Goal: Task Accomplishment & Management: Use online tool/utility

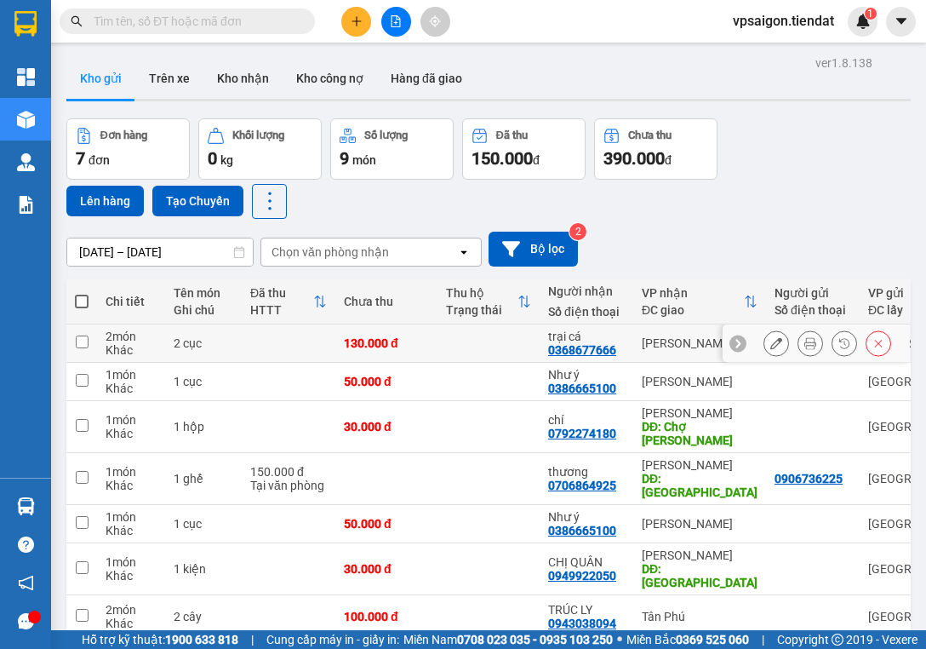
click at [77, 341] on input "checkbox" at bounding box center [82, 341] width 13 height 13
checkbox input "true"
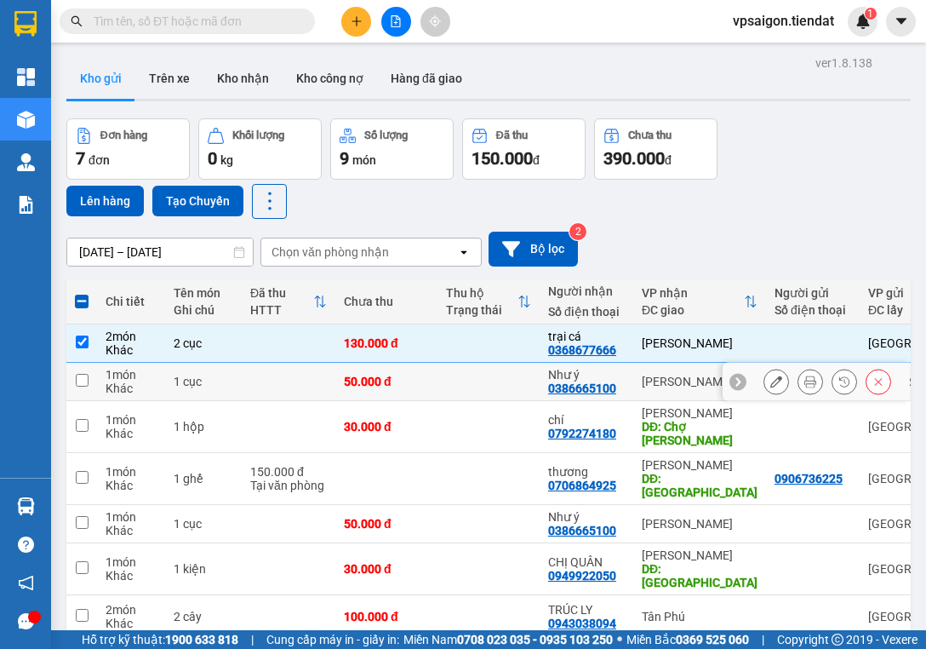
click at [78, 381] on input "checkbox" at bounding box center [82, 380] width 13 height 13
checkbox input "true"
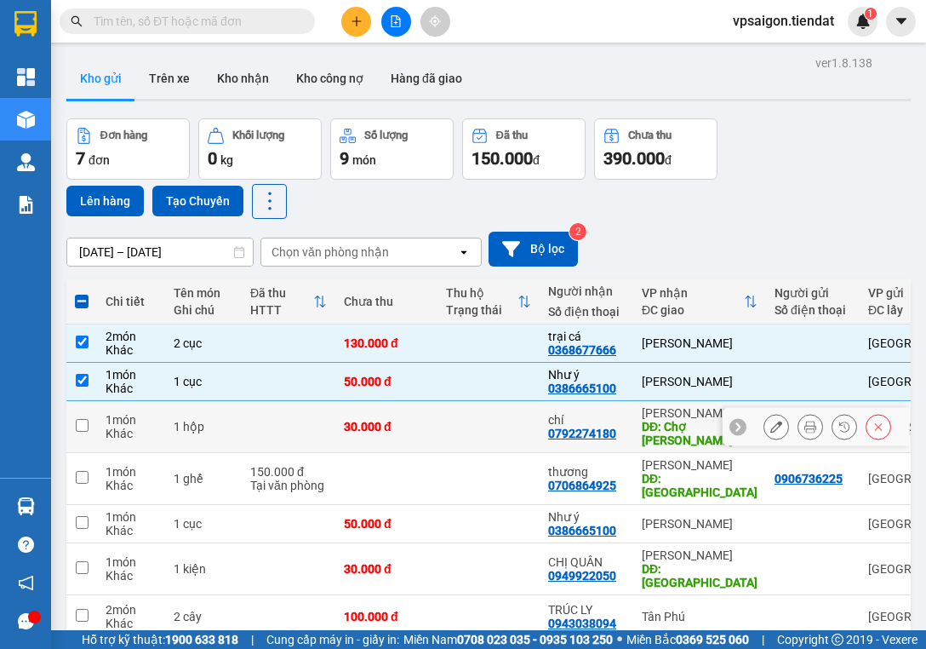
click at [78, 427] on input "checkbox" at bounding box center [82, 425] width 13 height 13
checkbox input "true"
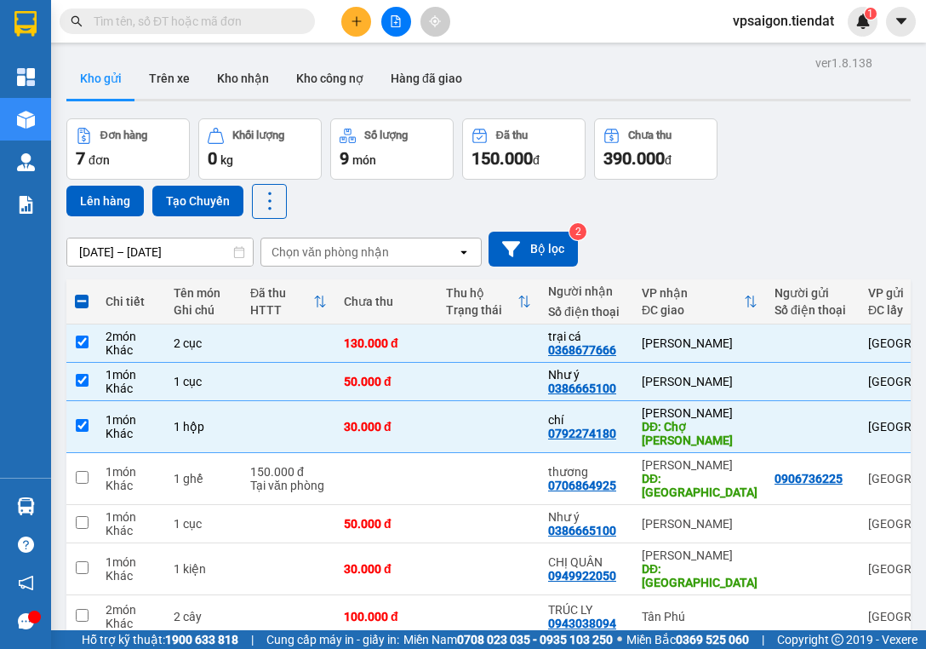
click at [143, 275] on div "[DATE] – [DATE] Press the down arrow key to interact with the calendar and sele…" at bounding box center [488, 249] width 845 height 60
click at [82, 342] on input "checkbox" at bounding box center [82, 341] width 13 height 13
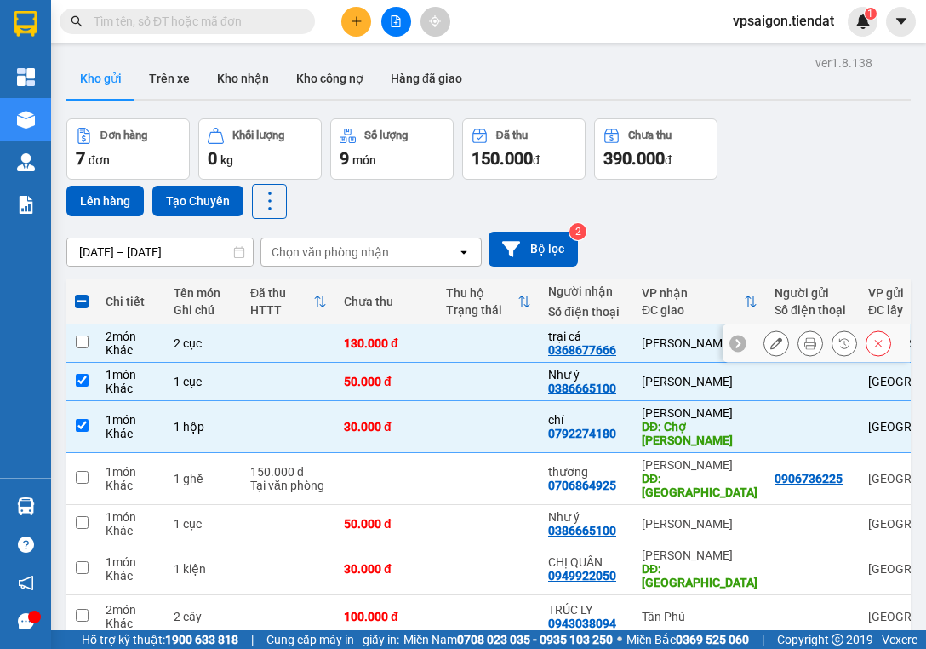
checkbox input "false"
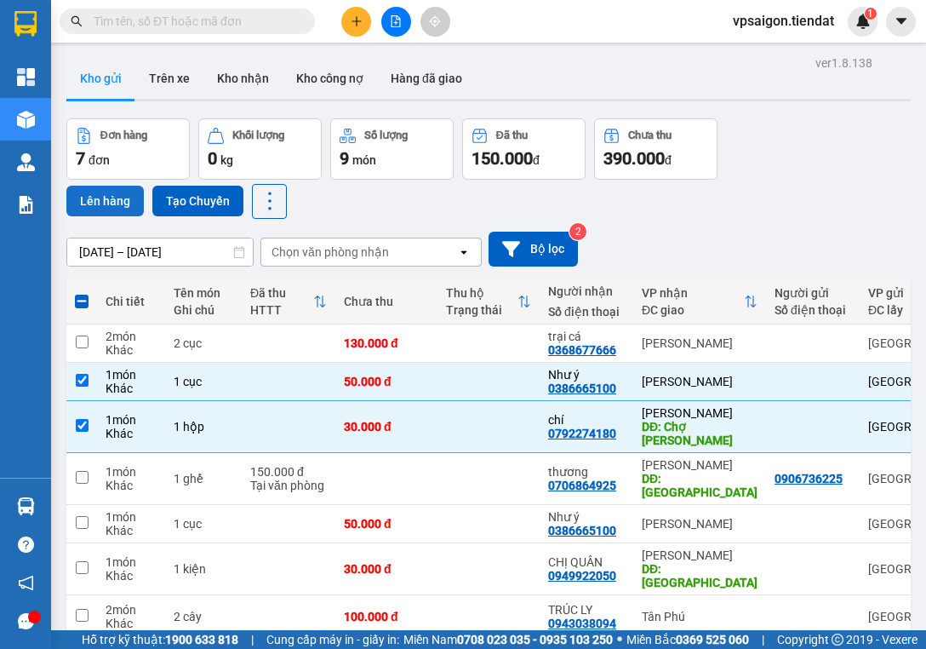
click at [96, 198] on button "Lên hàng" at bounding box center [104, 201] width 77 height 31
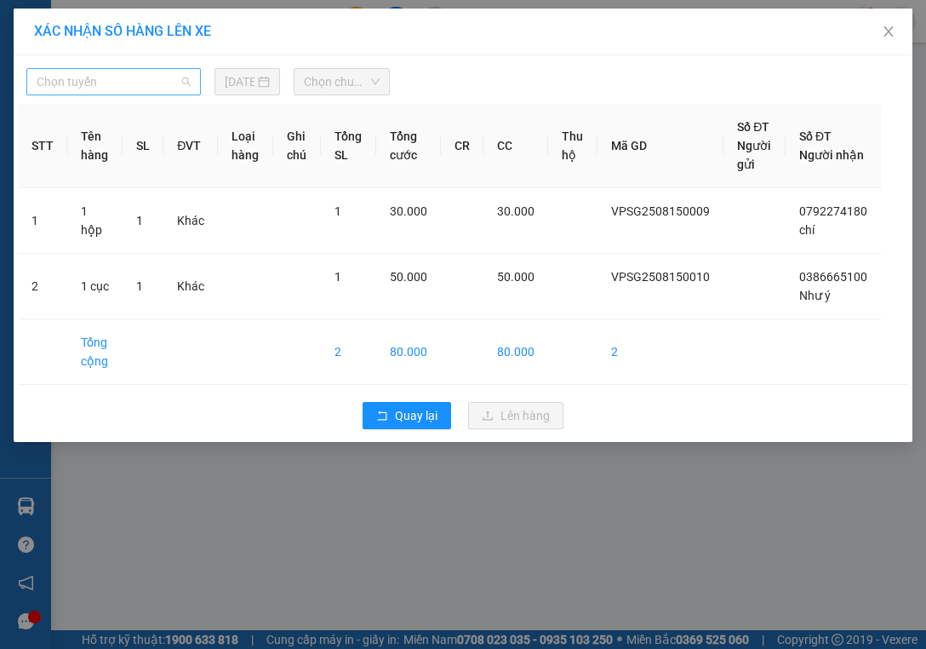
click at [149, 78] on span "Chọn tuyến" at bounding box center [114, 82] width 154 height 26
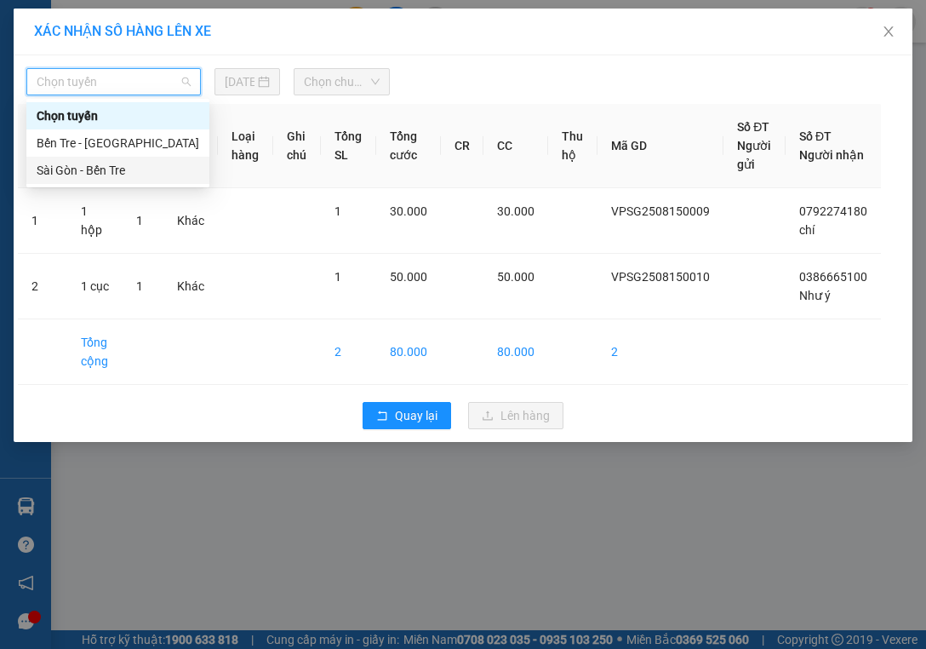
click at [127, 169] on div "Sài Gòn - Bến Tre" at bounding box center [118, 170] width 163 height 19
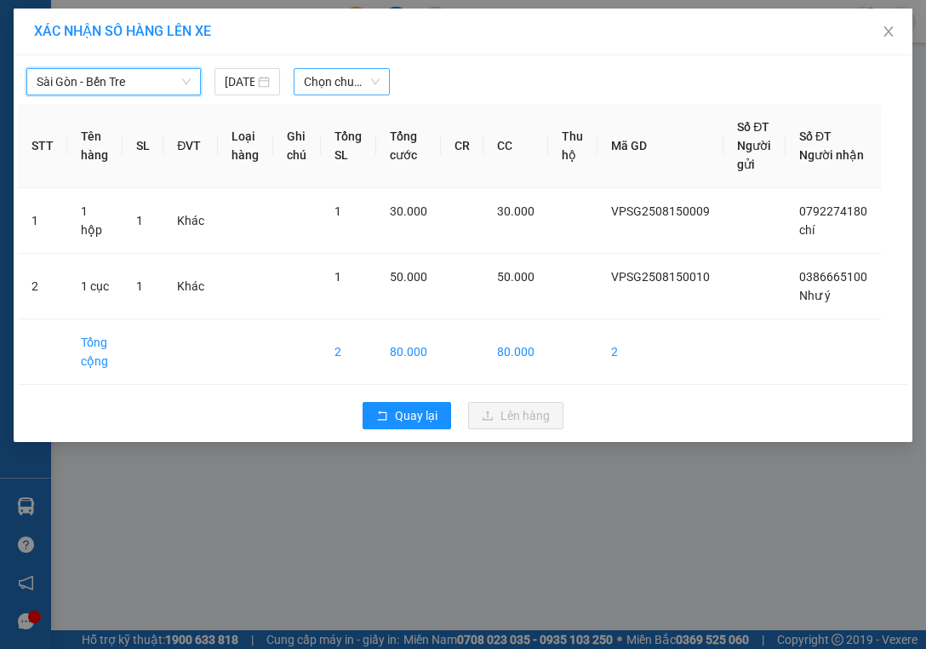
click at [349, 77] on span "Chọn chuyến" at bounding box center [342, 82] width 76 height 26
click at [208, 608] on div "XÁC NHẬN SỐ HÀNG LÊN XE [GEOGRAPHIC_DATA] - Bến Tre [DATE] Chọn chuyến STT Tên …" at bounding box center [463, 324] width 926 height 649
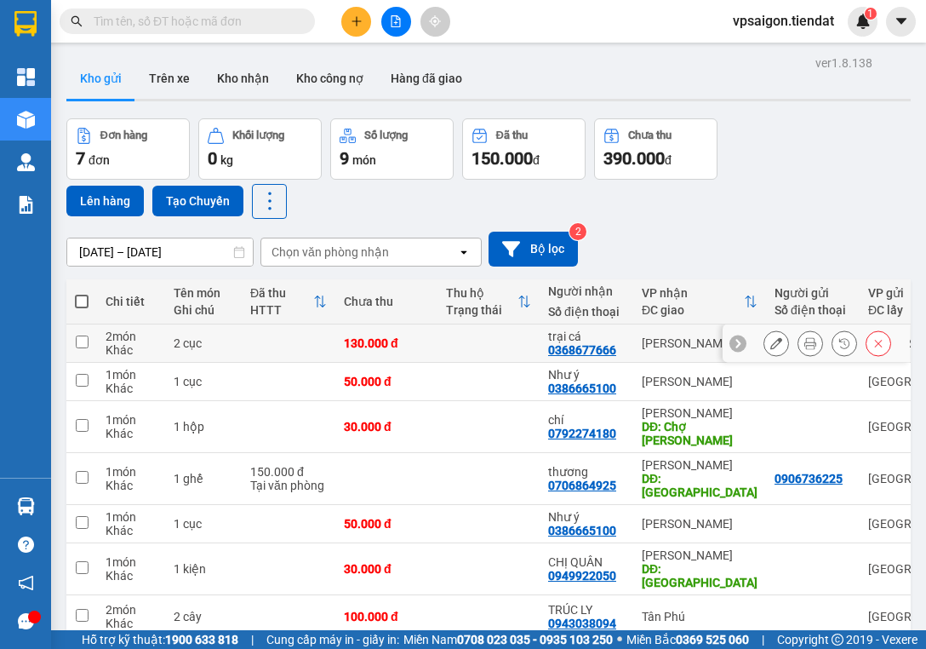
click at [79, 341] on input "checkbox" at bounding box center [82, 341] width 13 height 13
checkbox input "true"
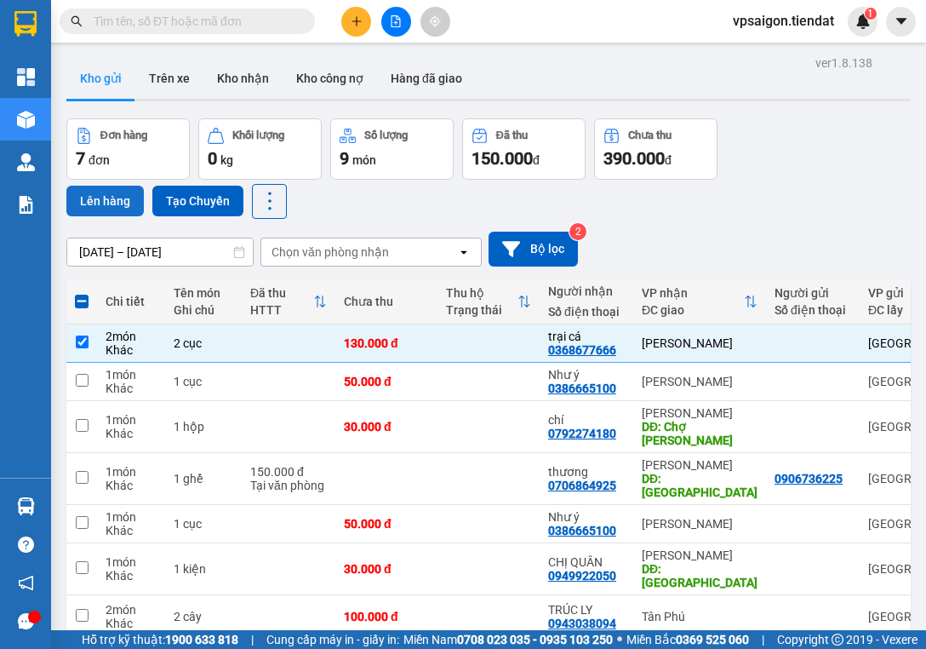
click at [106, 199] on button "Lên hàng" at bounding box center [104, 201] width 77 height 31
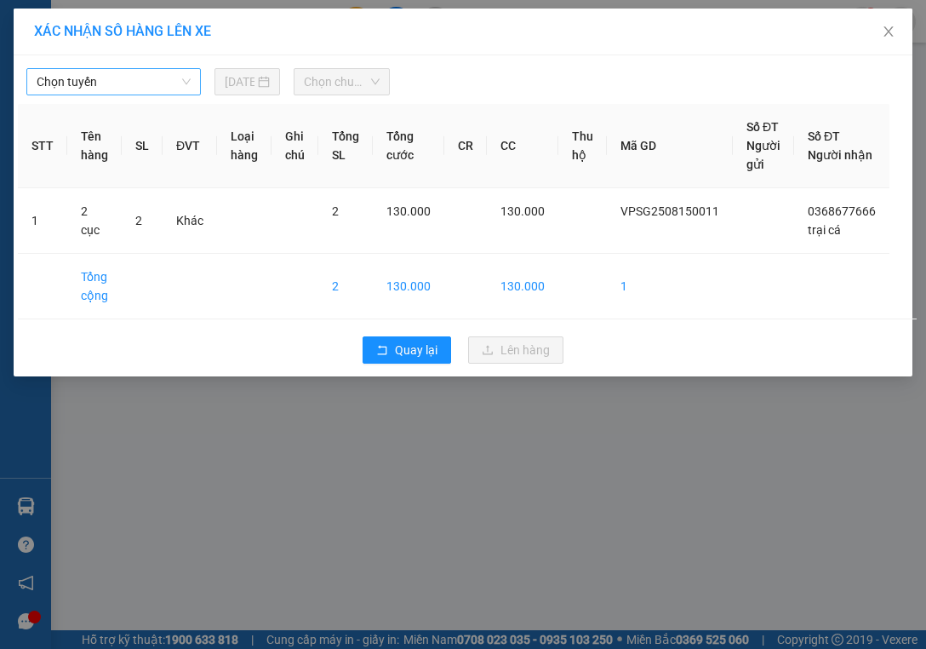
click at [134, 82] on span "Chọn tuyến" at bounding box center [114, 82] width 154 height 26
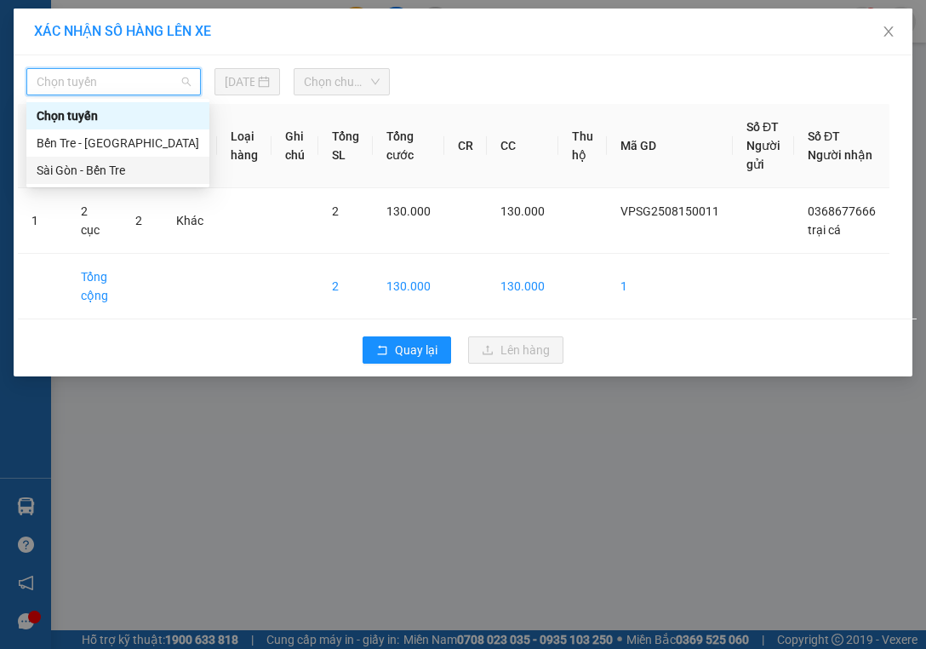
click at [129, 166] on div "Sài Gòn - Bến Tre" at bounding box center [118, 170] width 163 height 19
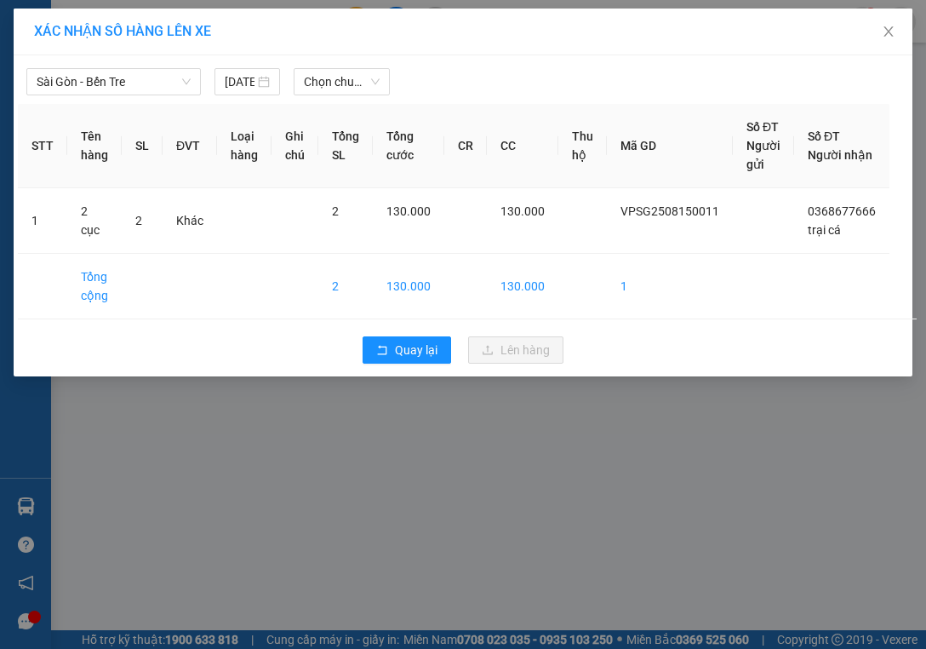
click at [241, 566] on div "XÁC NHẬN SỐ HÀNG LÊN XE [GEOGRAPHIC_DATA] - Bến Tre [DATE] Chọn chuyến STT Tên …" at bounding box center [463, 324] width 926 height 649
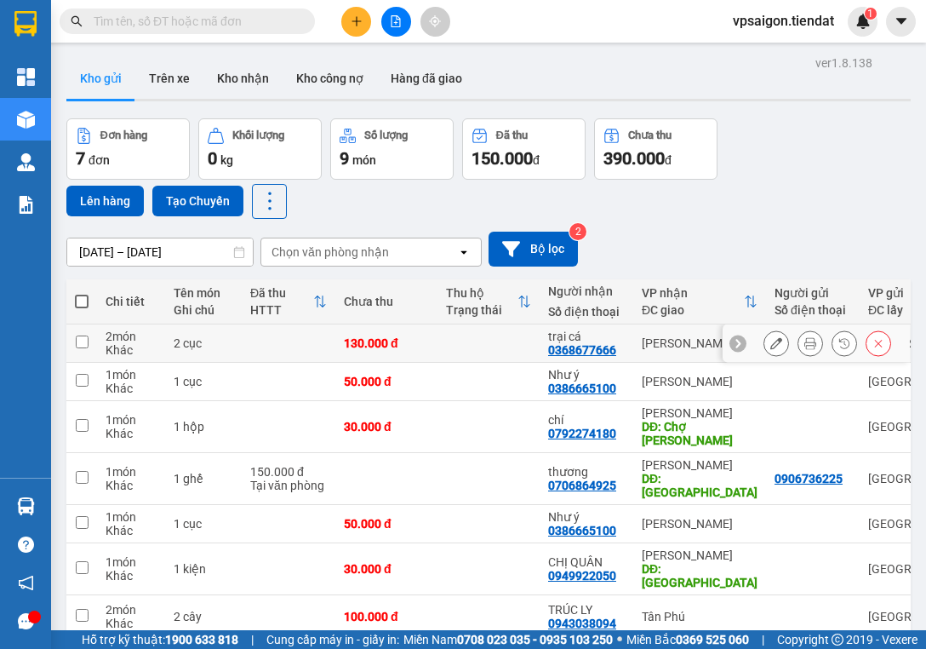
click at [81, 339] on input "checkbox" at bounding box center [82, 341] width 13 height 13
checkbox input "true"
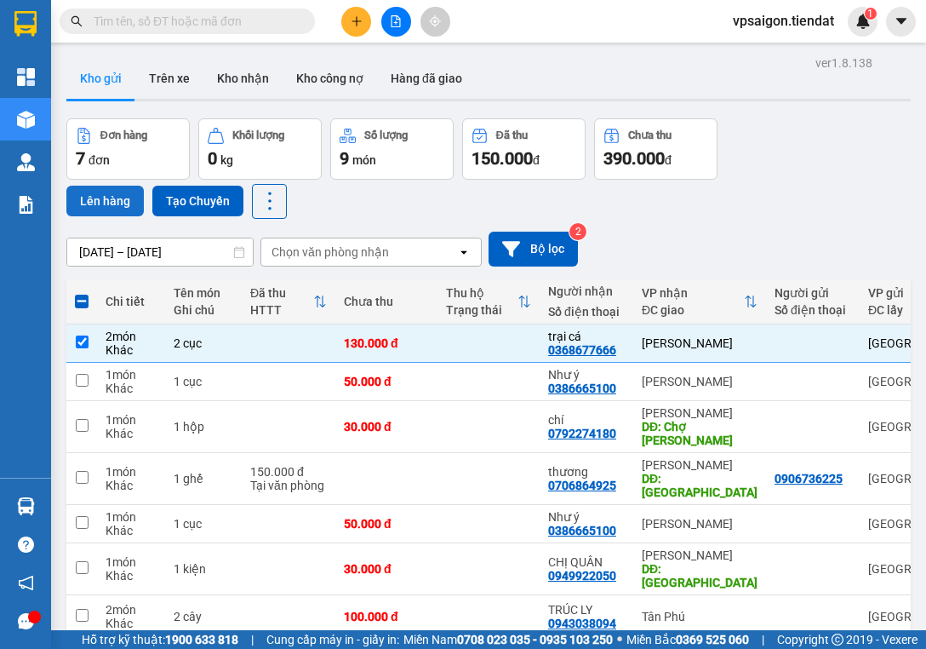
click at [116, 198] on button "Lên hàng" at bounding box center [104, 201] width 77 height 31
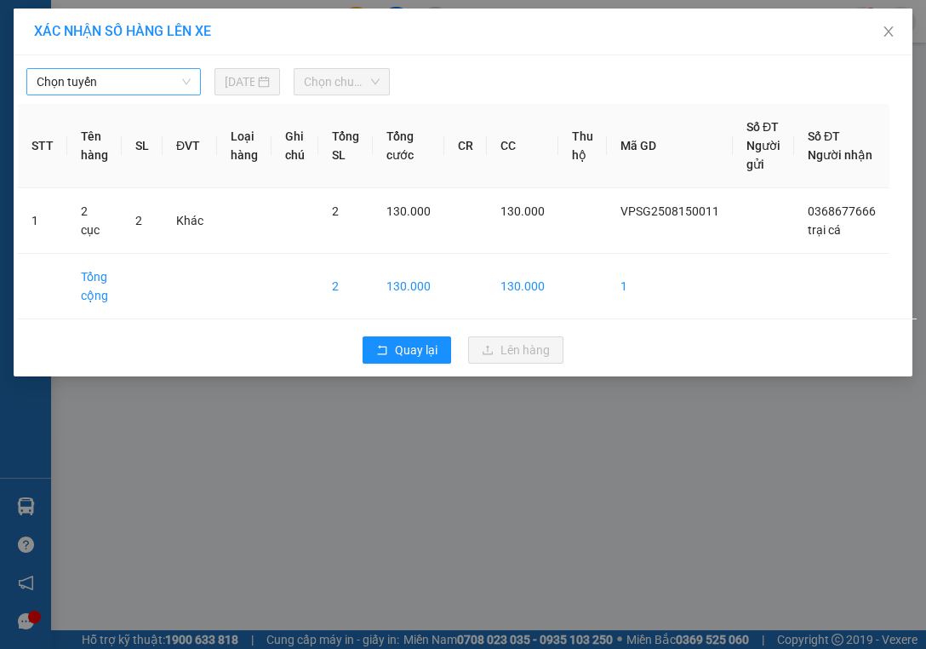
click at [159, 81] on span "Chọn tuyến" at bounding box center [114, 82] width 154 height 26
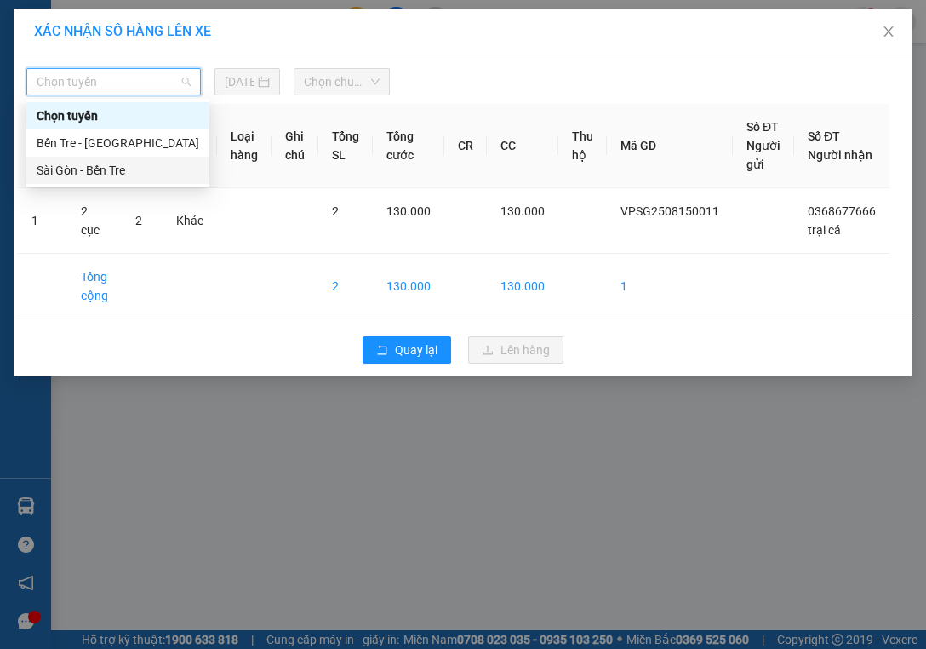
click at [151, 166] on div "Sài Gòn - Bến Tre" at bounding box center [118, 170] width 163 height 19
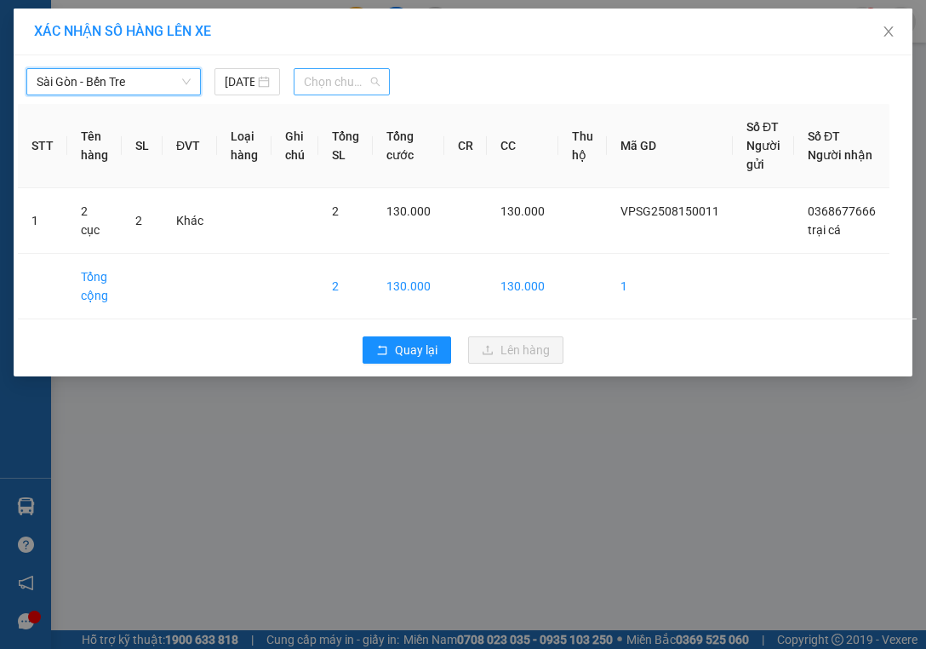
click at [330, 83] on span "Chọn chuyến" at bounding box center [342, 82] width 76 height 26
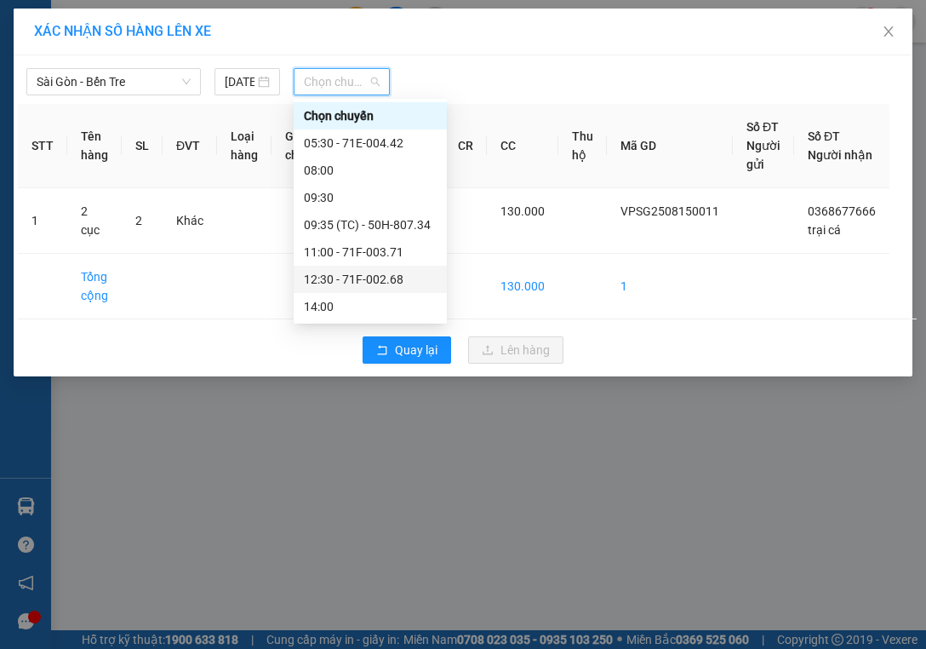
scroll to position [109, 0]
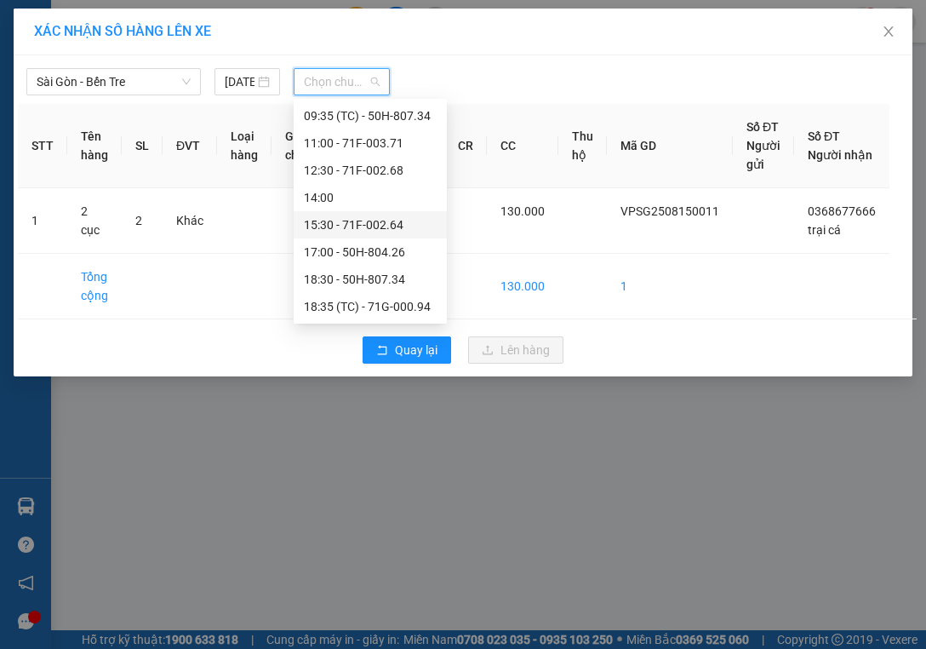
click at [370, 219] on div "15:30 - 71F-002.64" at bounding box center [370, 224] width 133 height 19
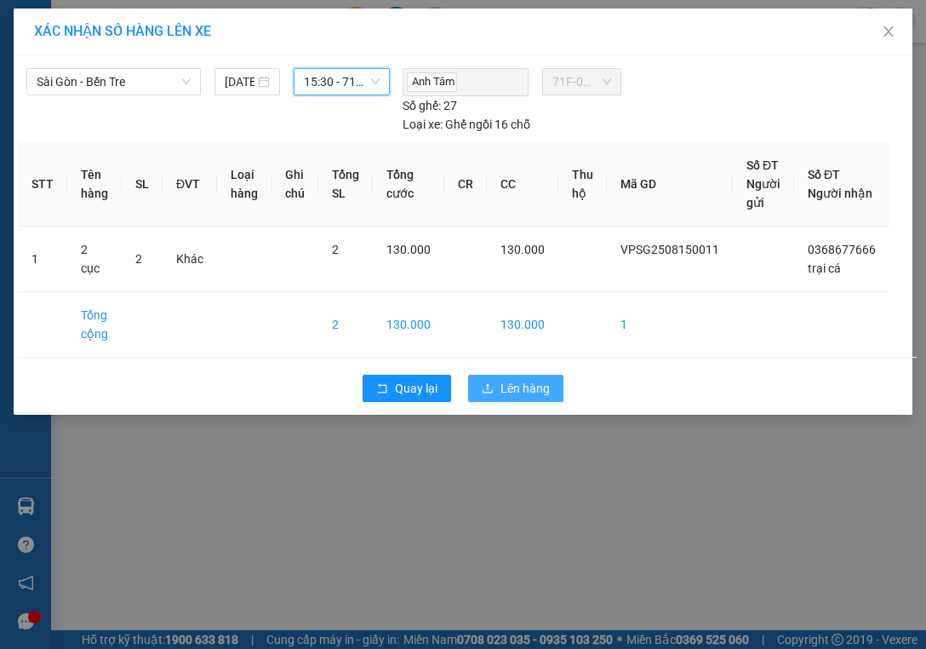
click at [521, 385] on span "Lên hàng" at bounding box center [525, 388] width 49 height 19
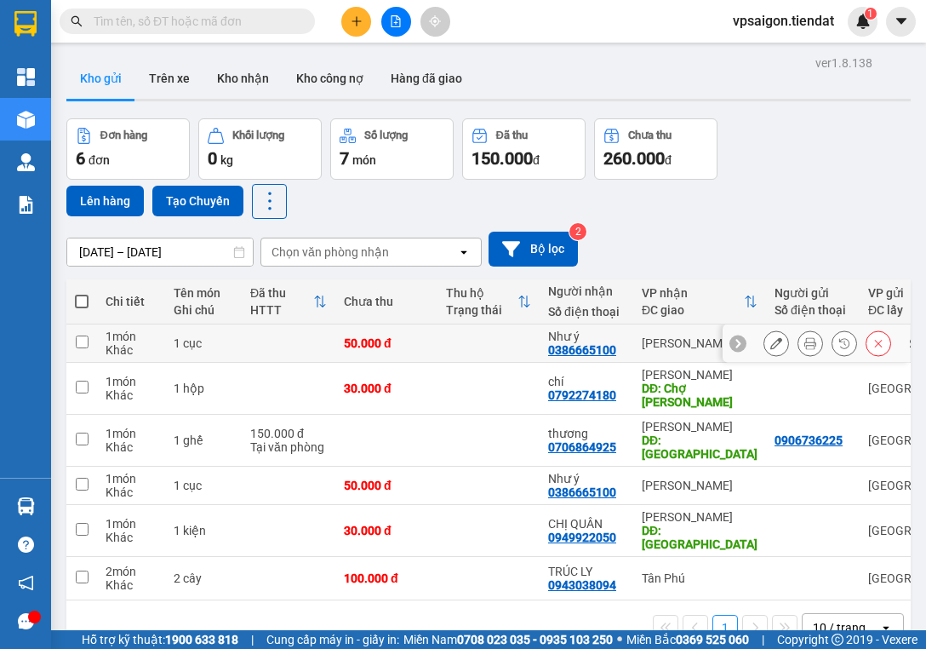
click at [82, 340] on input "checkbox" at bounding box center [82, 341] width 13 height 13
checkbox input "true"
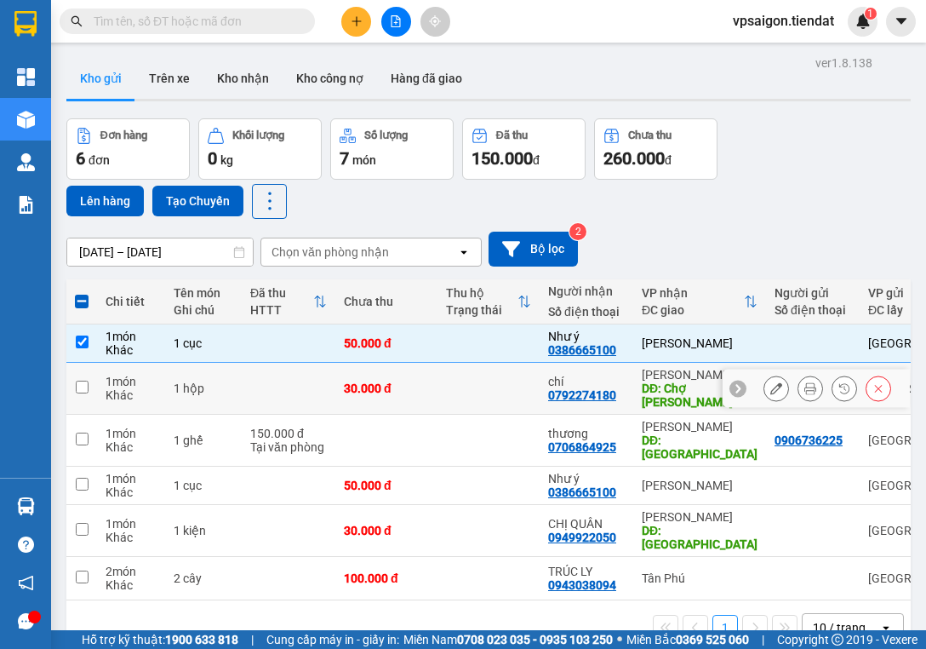
click at [86, 384] on input "checkbox" at bounding box center [82, 387] width 13 height 13
checkbox input "true"
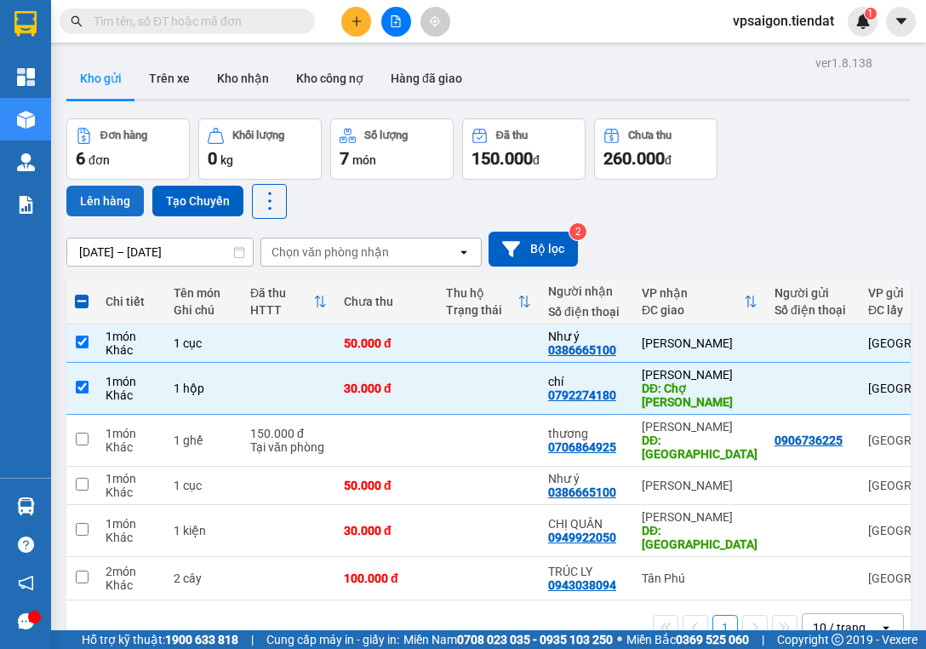
click at [108, 201] on button "Lên hàng" at bounding box center [104, 201] width 77 height 31
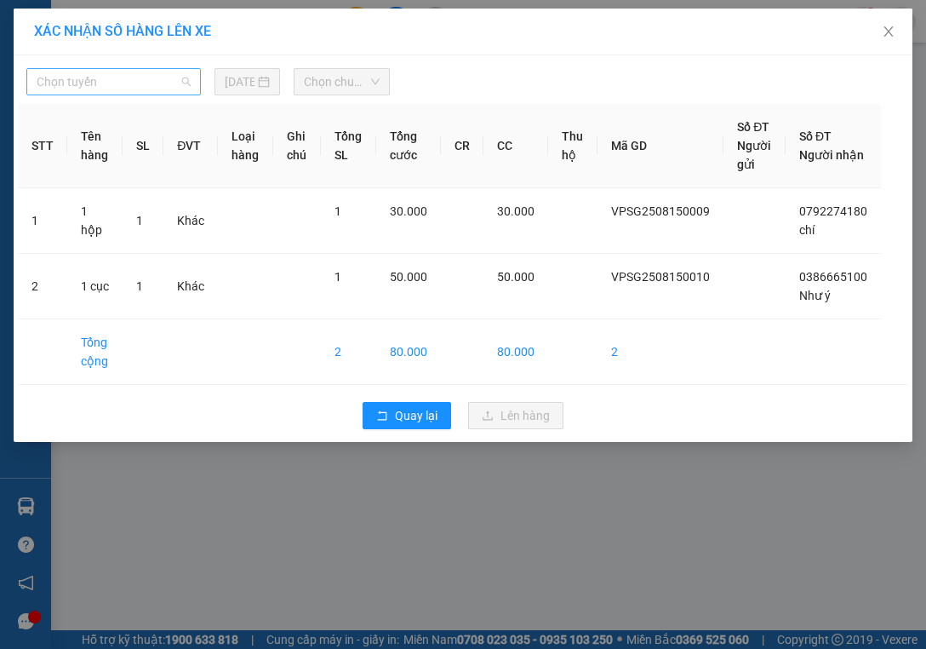
click at [115, 72] on span "Chọn tuyến" at bounding box center [114, 82] width 154 height 26
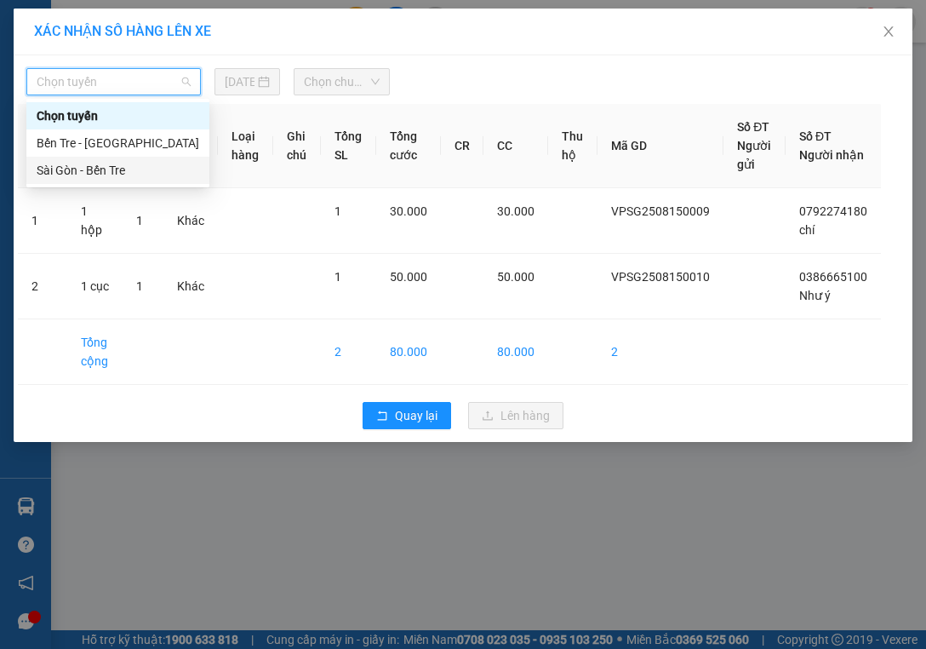
click at [116, 174] on div "Sài Gòn - Bến Tre" at bounding box center [118, 170] width 163 height 19
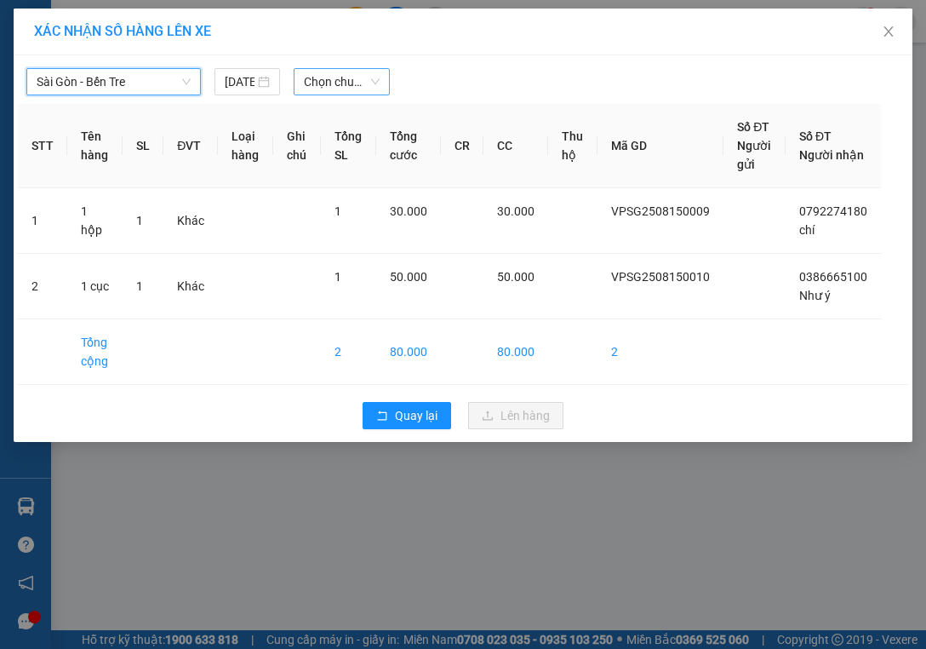
click at [350, 83] on span "Chọn chuyến" at bounding box center [342, 82] width 76 height 26
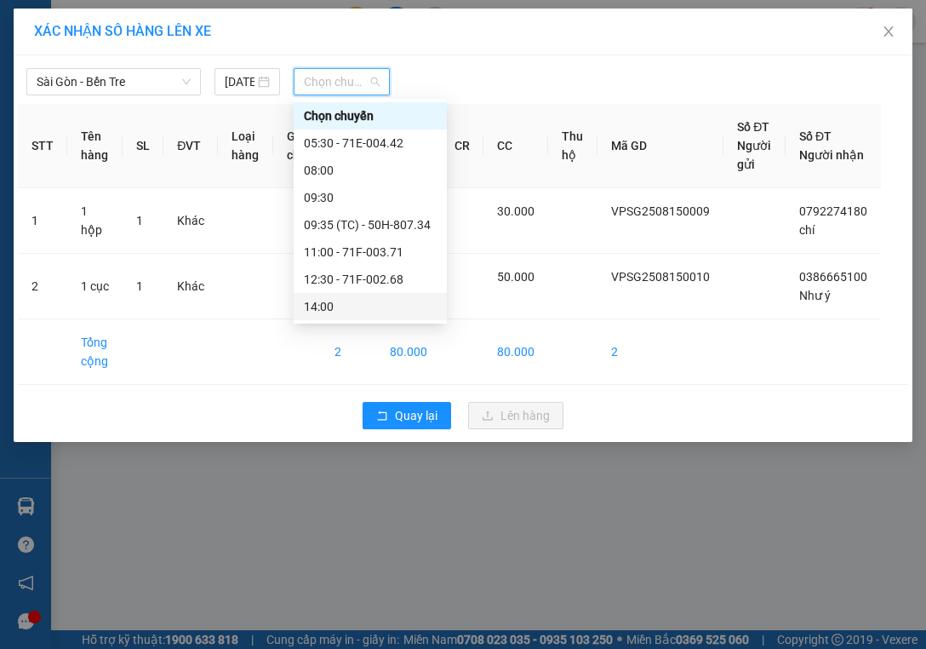
click at [369, 304] on div "14:00" at bounding box center [370, 306] width 133 height 19
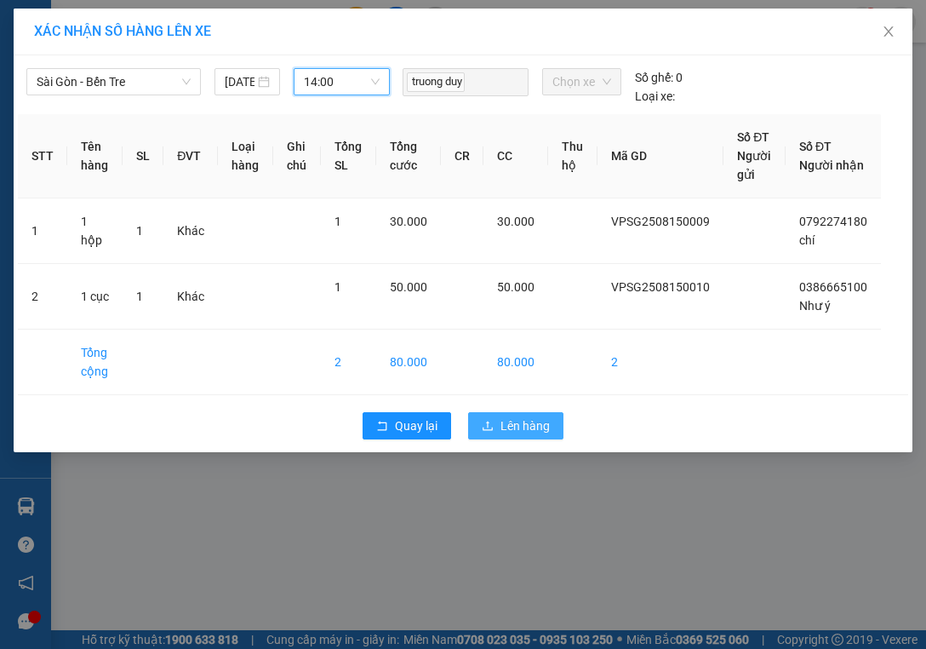
click at [532, 434] on button "Lên hàng" at bounding box center [515, 425] width 95 height 27
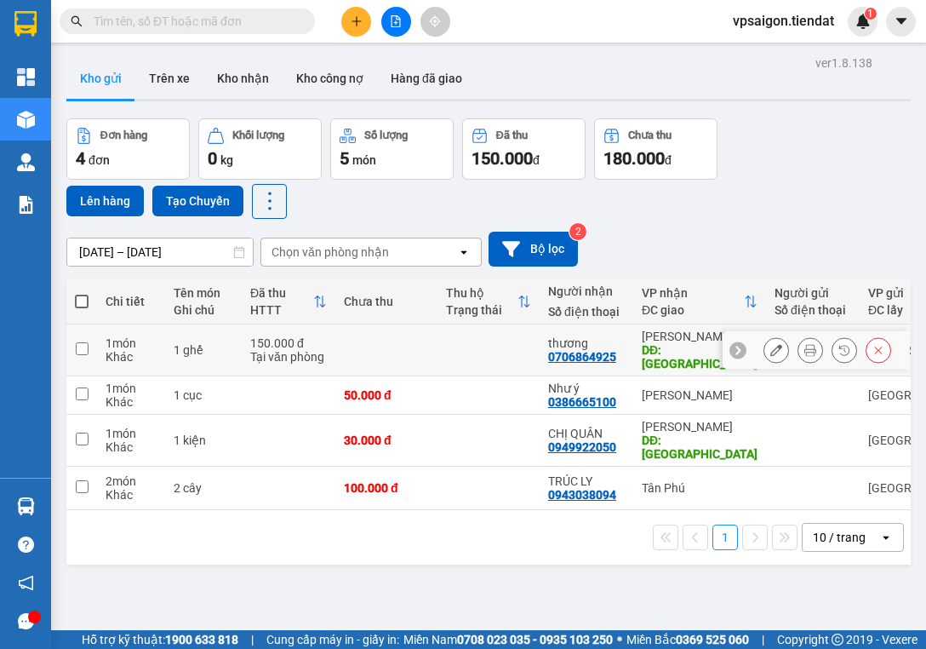
click at [79, 342] on input "checkbox" at bounding box center [82, 348] width 13 height 13
checkbox input "true"
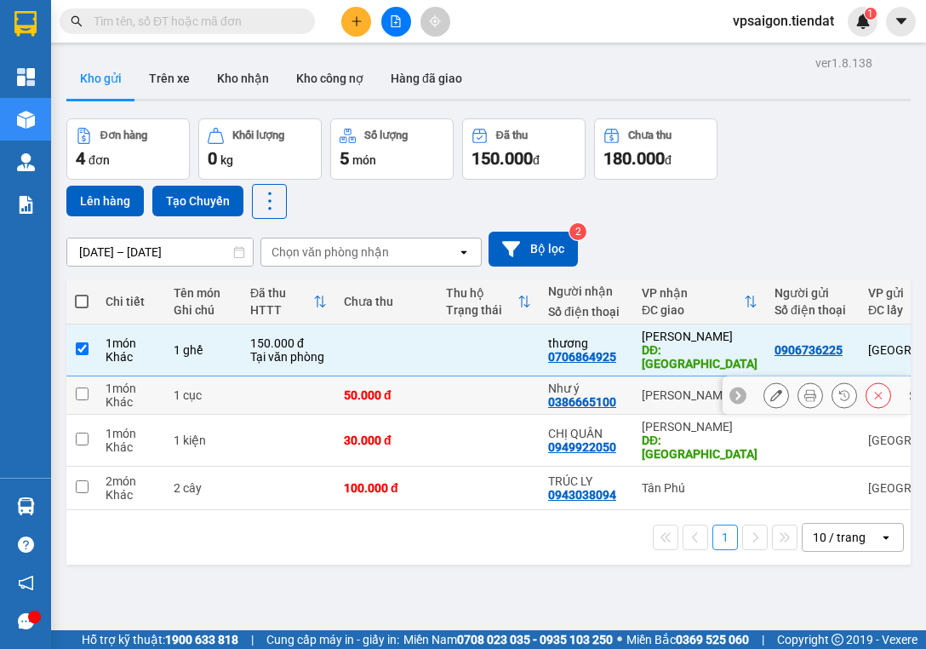
click at [82, 387] on input "checkbox" at bounding box center [82, 393] width 13 height 13
checkbox input "true"
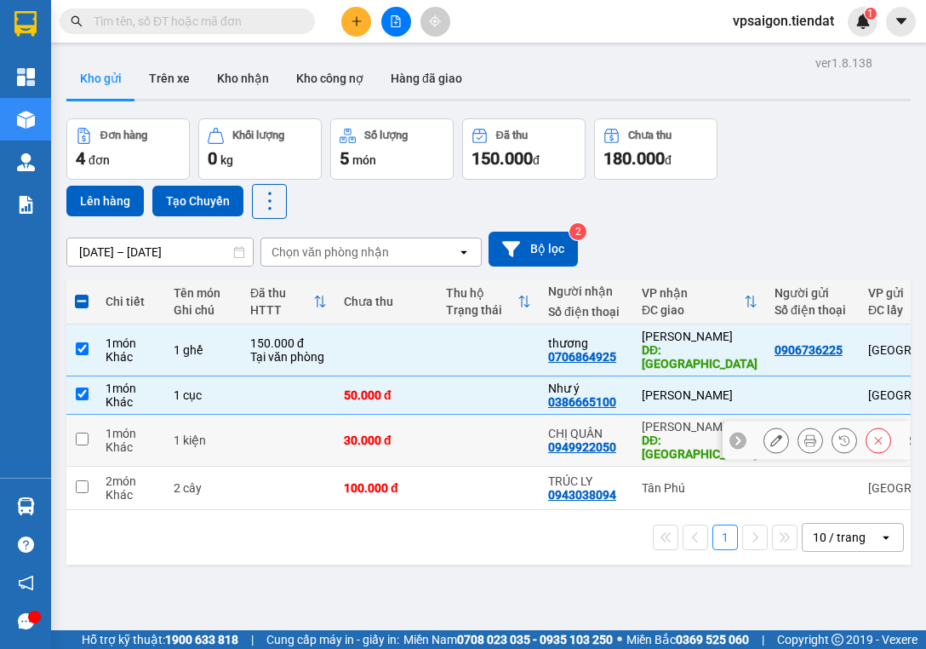
click at [85, 432] on input "checkbox" at bounding box center [82, 438] width 13 height 13
checkbox input "true"
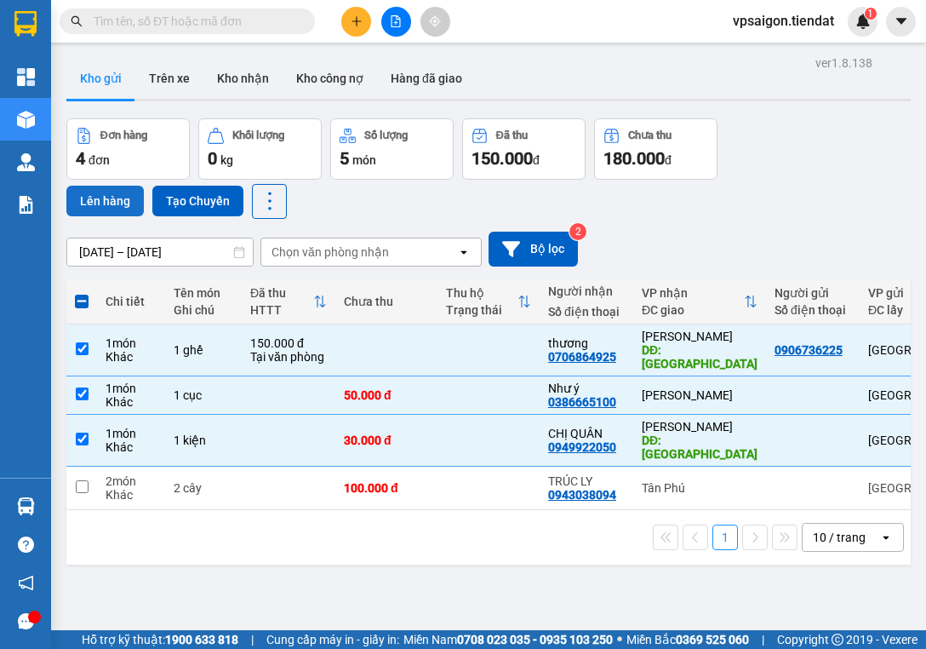
click at [112, 201] on button "Lên hàng" at bounding box center [104, 201] width 77 height 31
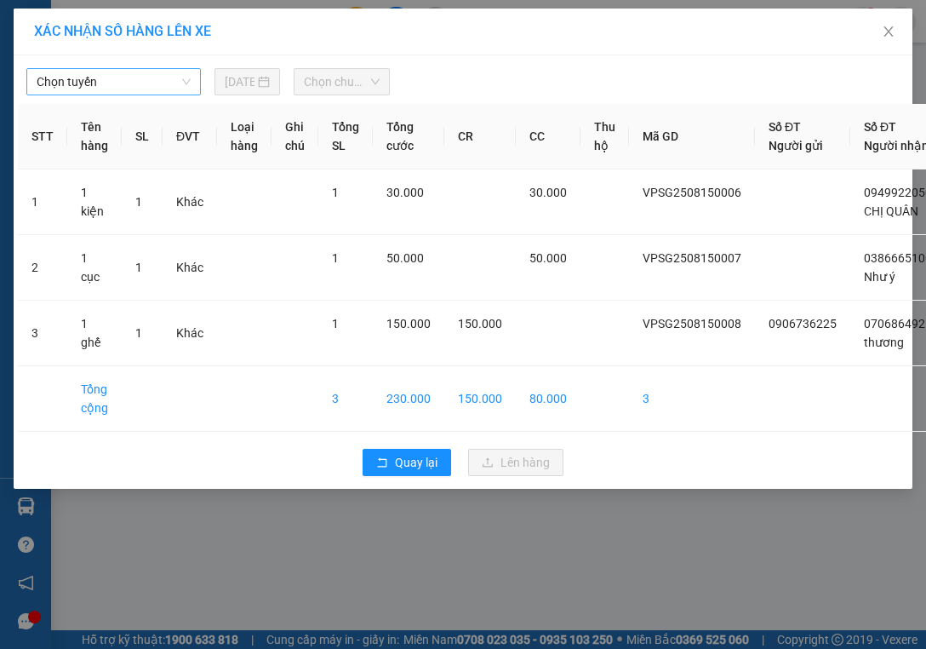
click at [125, 83] on span "Chọn tuyến" at bounding box center [114, 82] width 154 height 26
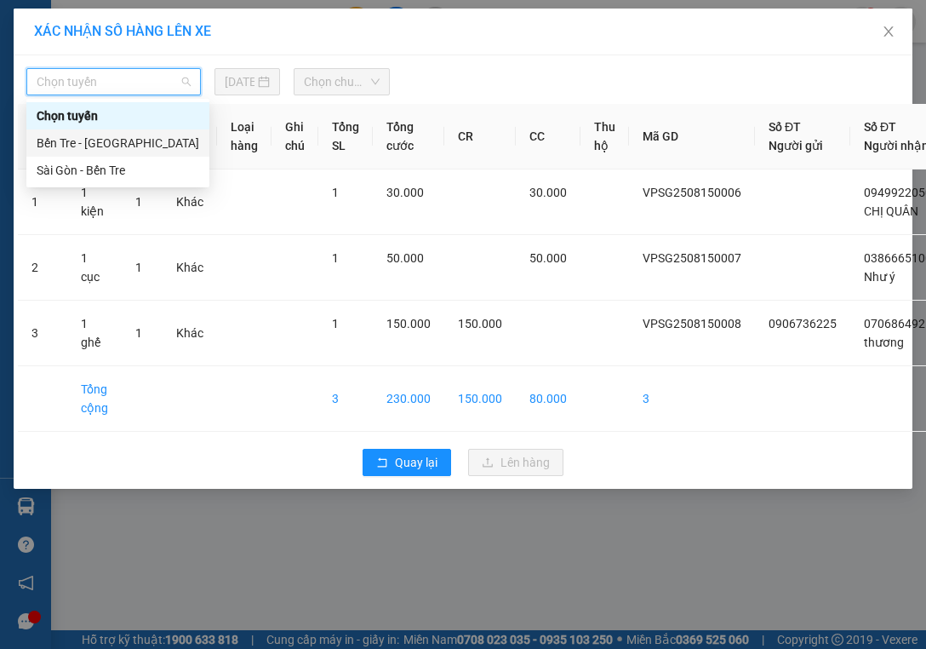
click at [121, 159] on div "Sài Gòn - Bến Tre" at bounding box center [117, 170] width 183 height 27
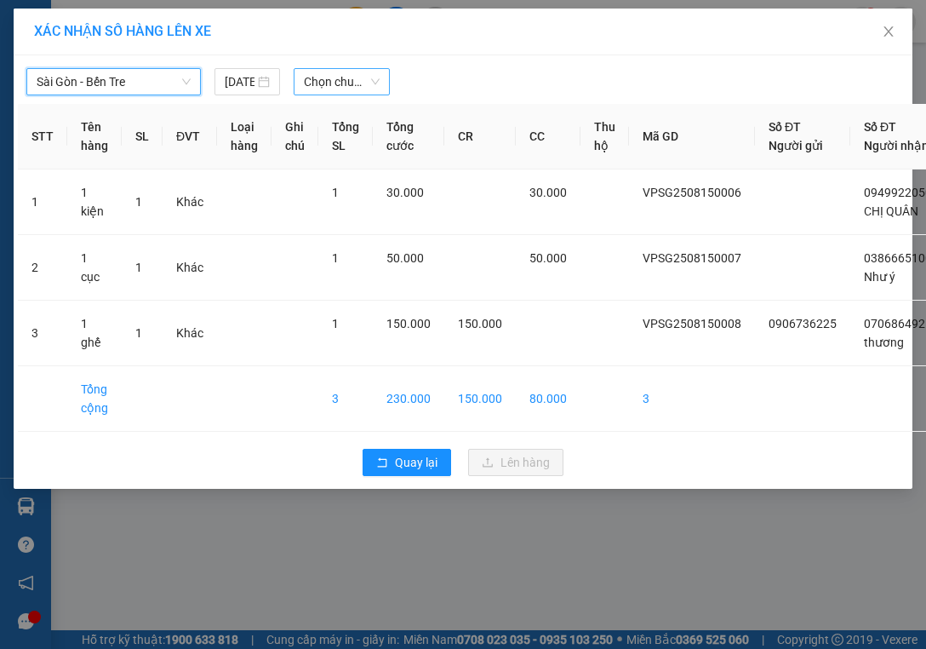
click at [317, 89] on span "Chọn chuyến" at bounding box center [342, 82] width 76 height 26
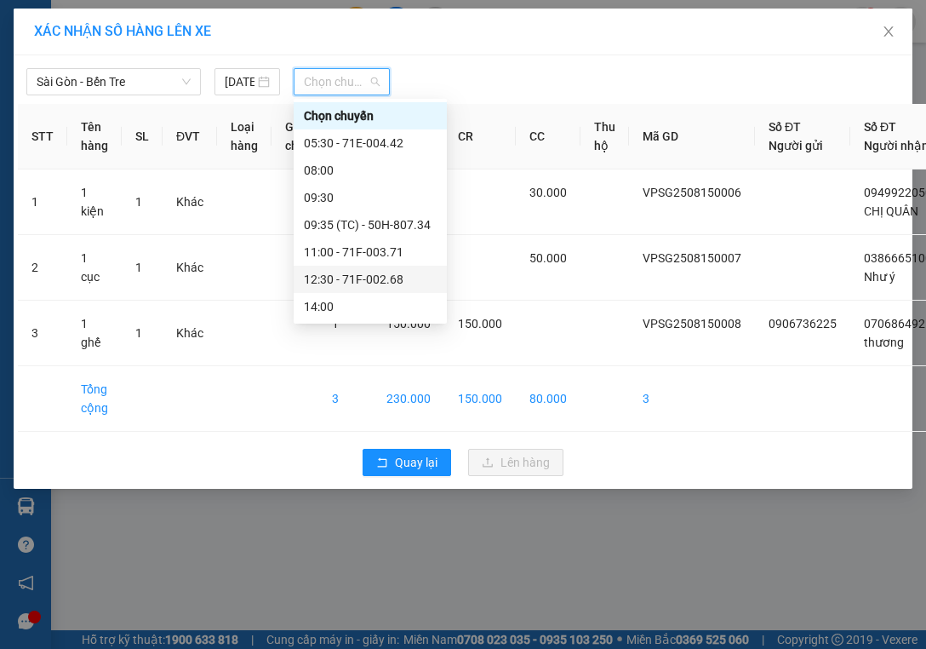
click at [377, 280] on div "12:30 - 71F-002.68" at bounding box center [370, 279] width 133 height 19
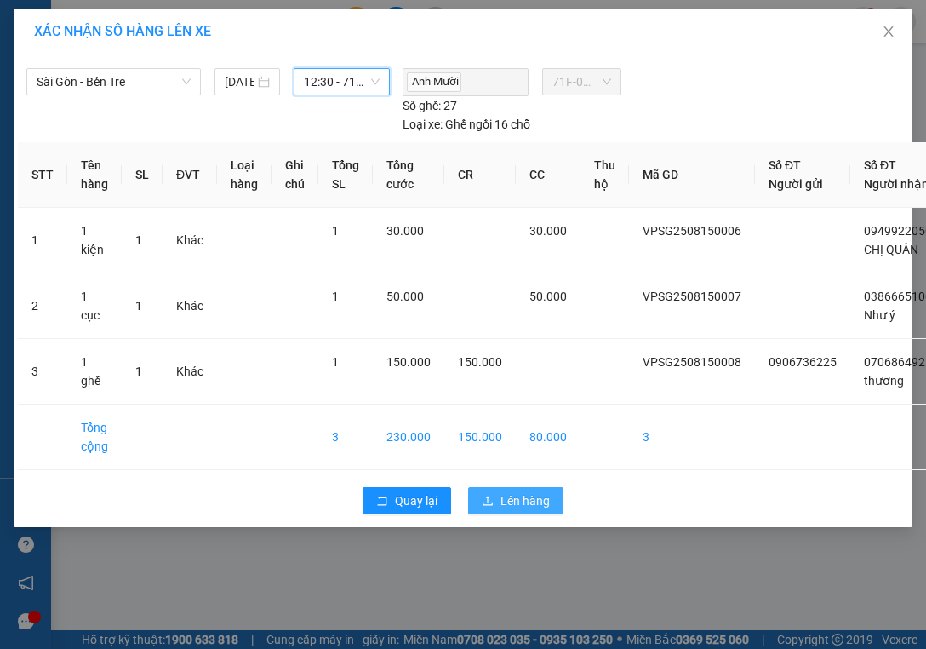
click at [519, 510] on span "Lên hàng" at bounding box center [525, 500] width 49 height 19
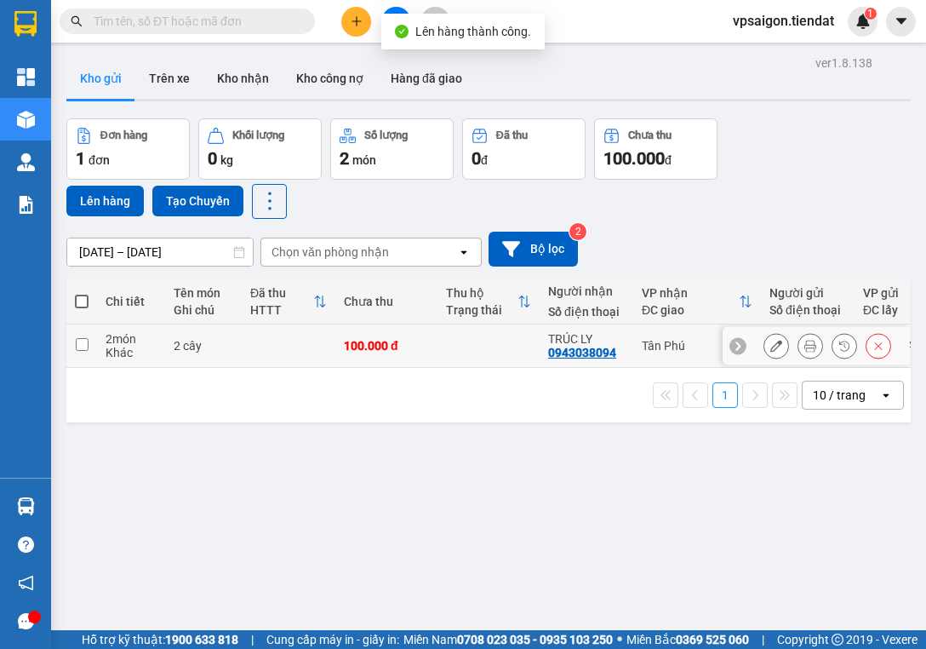
click at [77, 342] on input "checkbox" at bounding box center [82, 344] width 13 height 13
checkbox input "true"
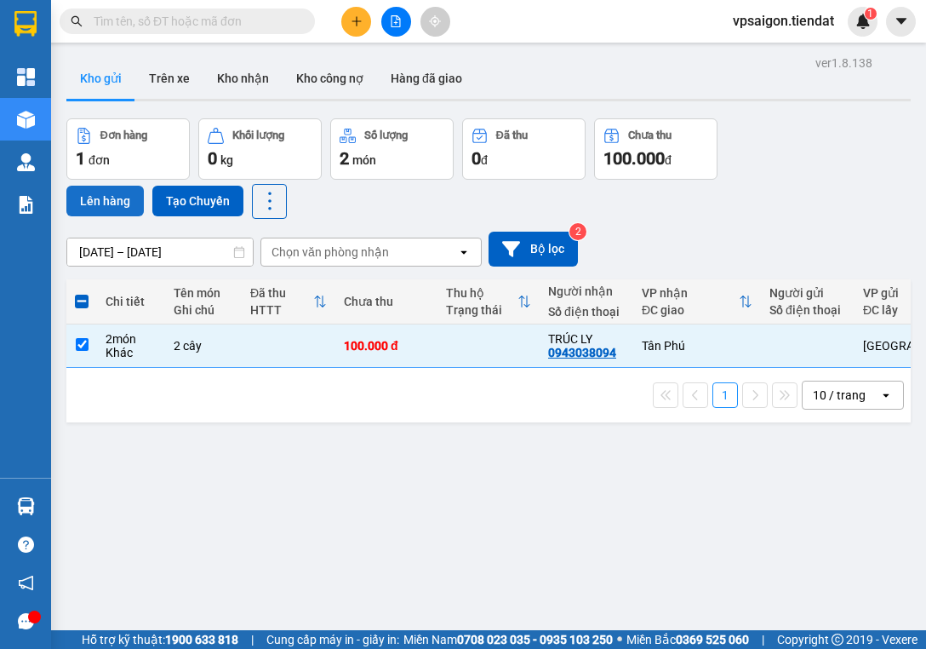
click at [98, 201] on button "Lên hàng" at bounding box center [104, 201] width 77 height 31
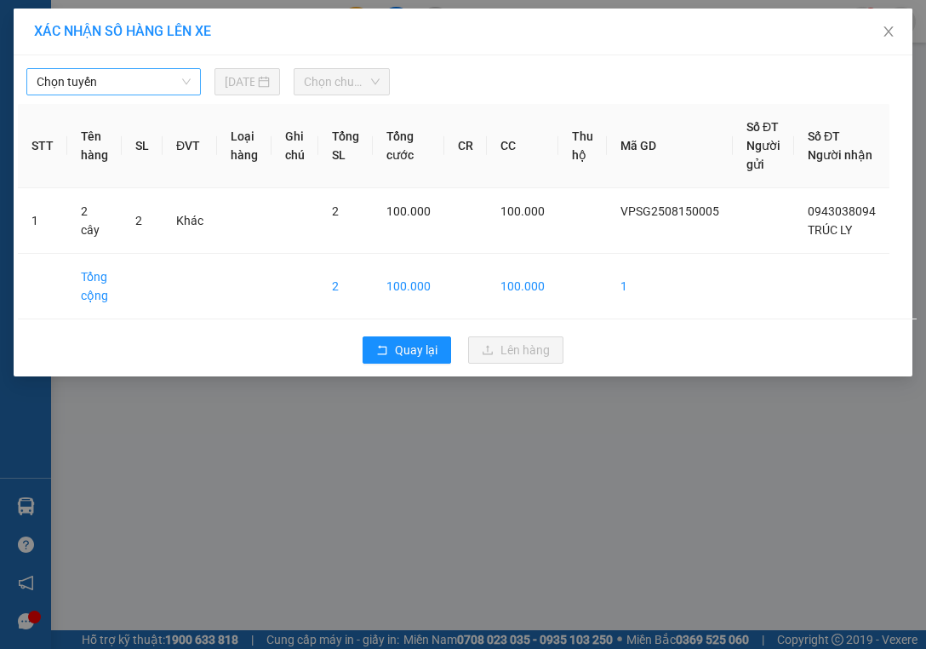
click at [120, 77] on span "Chọn tuyến" at bounding box center [114, 82] width 154 height 26
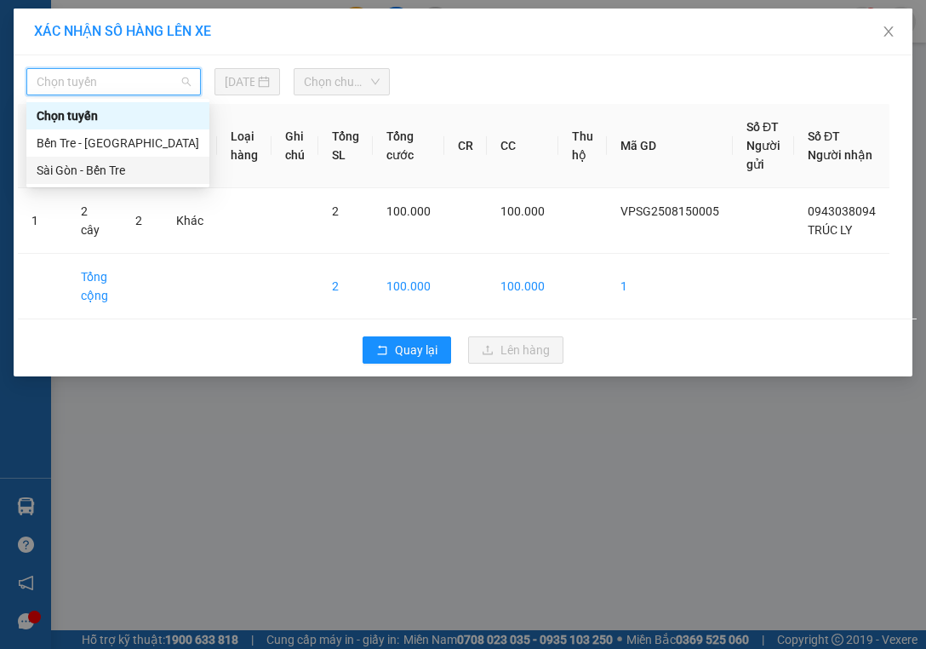
click at [170, 174] on div "Sài Gòn - Bến Tre" at bounding box center [118, 170] width 163 height 19
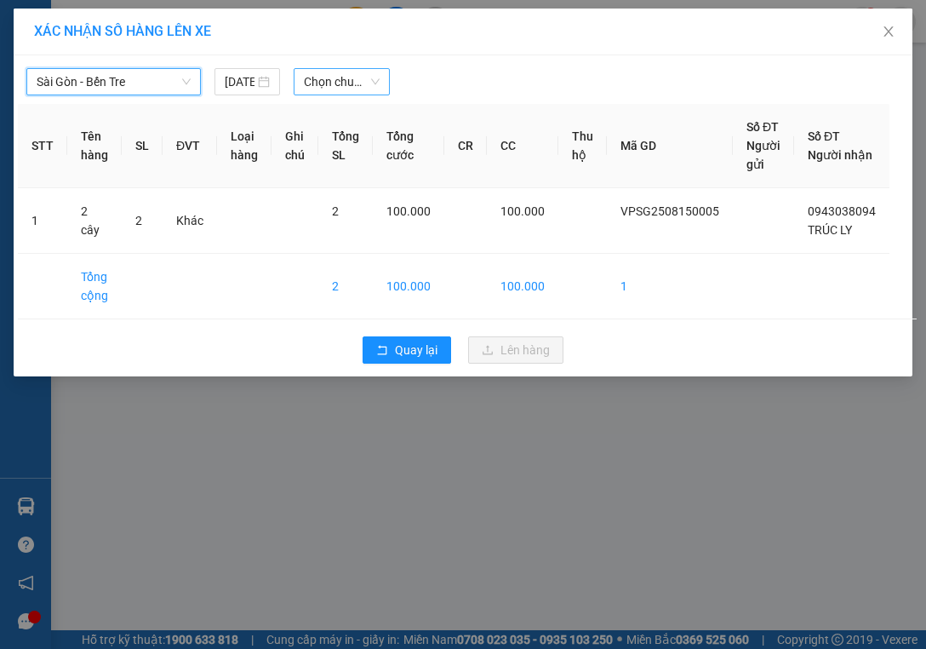
click at [344, 78] on span "Chọn chuyến" at bounding box center [342, 82] width 76 height 26
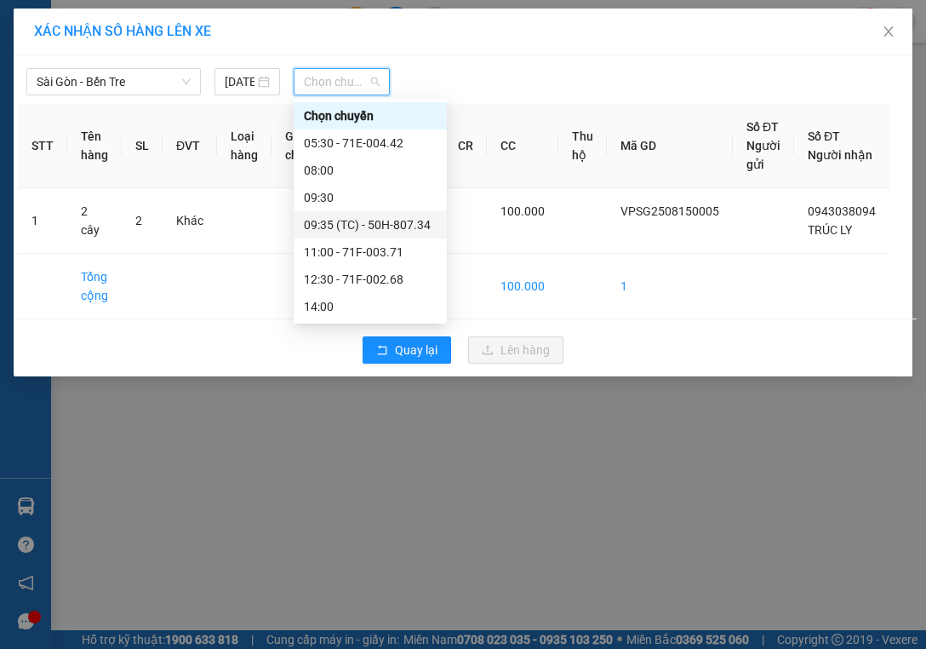
scroll to position [109, 0]
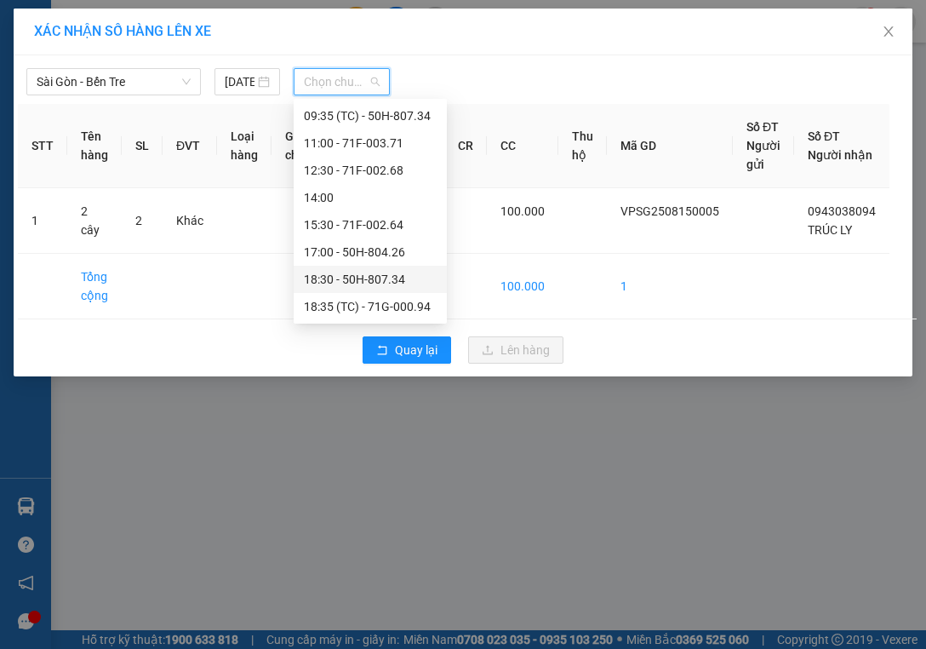
click at [369, 276] on div "18:30 - 50H-807.34" at bounding box center [370, 279] width 133 height 19
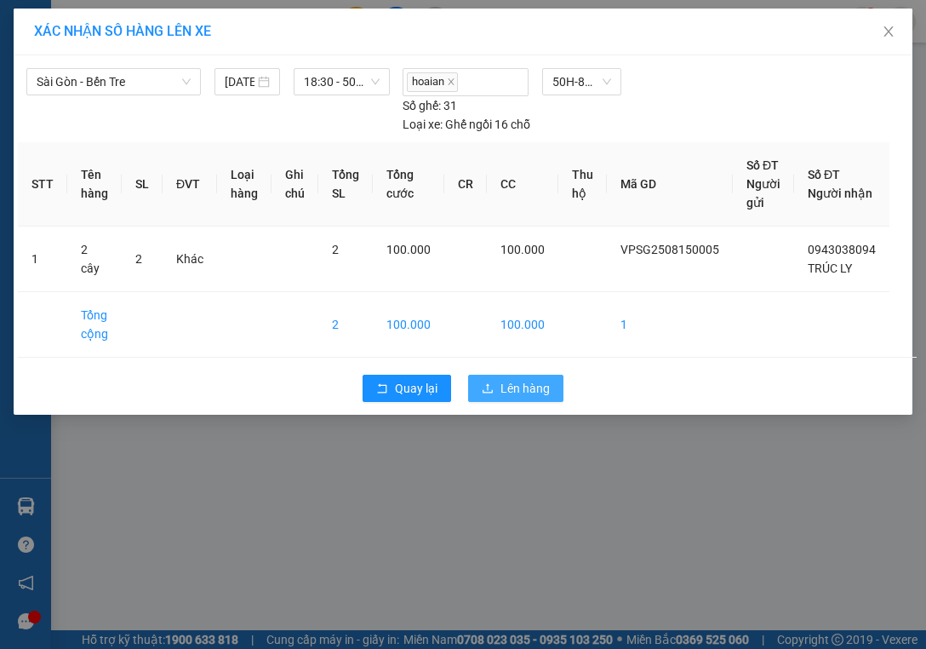
click at [514, 386] on span "Lên hàng" at bounding box center [525, 388] width 49 height 19
